Goal: Task Accomplishment & Management: Use online tool/utility

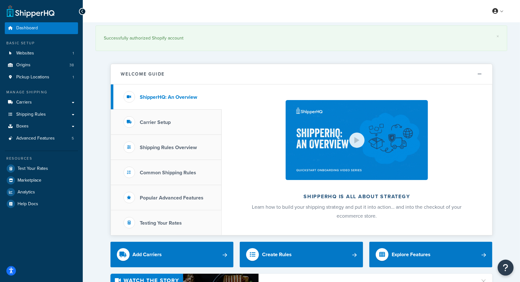
click at [36, 128] on link "Boxes" at bounding box center [41, 126] width 73 height 12
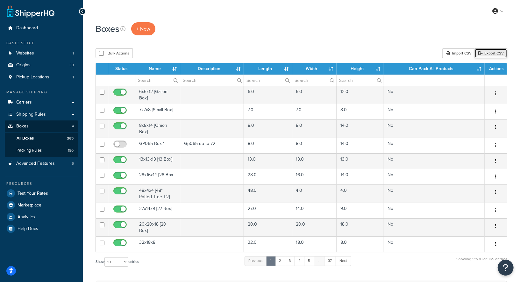
click at [499, 53] on link "Export CSV" at bounding box center [490, 53] width 32 height 10
